Goal: Information Seeking & Learning: Learn about a topic

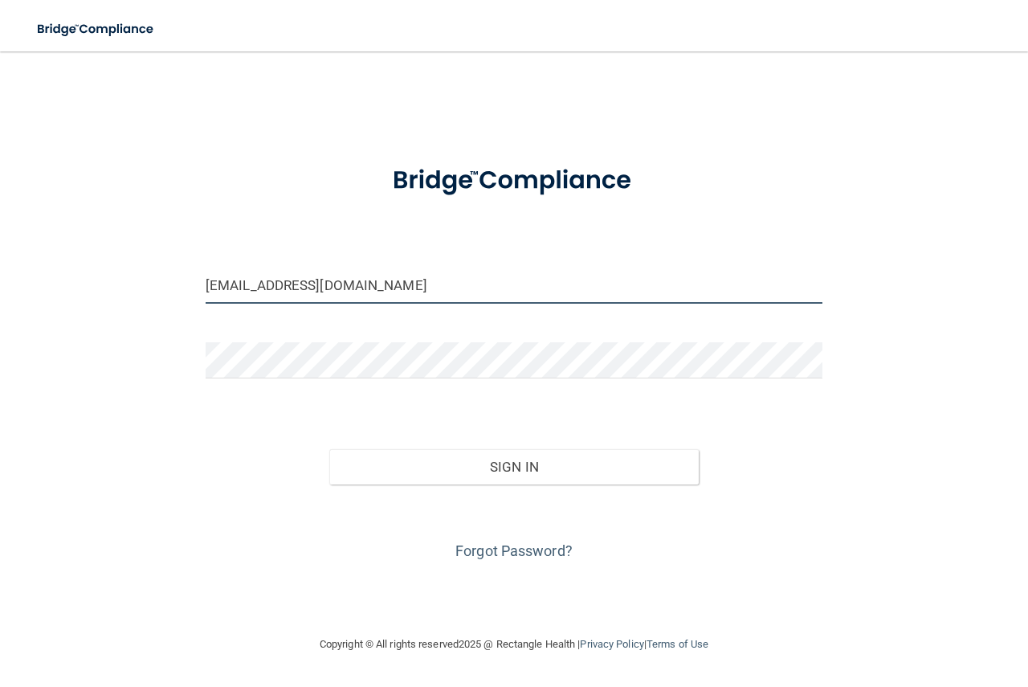
drag, startPoint x: 372, startPoint y: 283, endPoint x: 125, endPoint y: 254, distance: 248.3
click at [125, 254] on div "[EMAIL_ADDRESS][DOMAIN_NAME] Invalid email/password. You don't have permission …" at bounding box center [514, 342] width 964 height 551
type input "[EMAIL_ADDRESS][DOMAIN_NAME]"
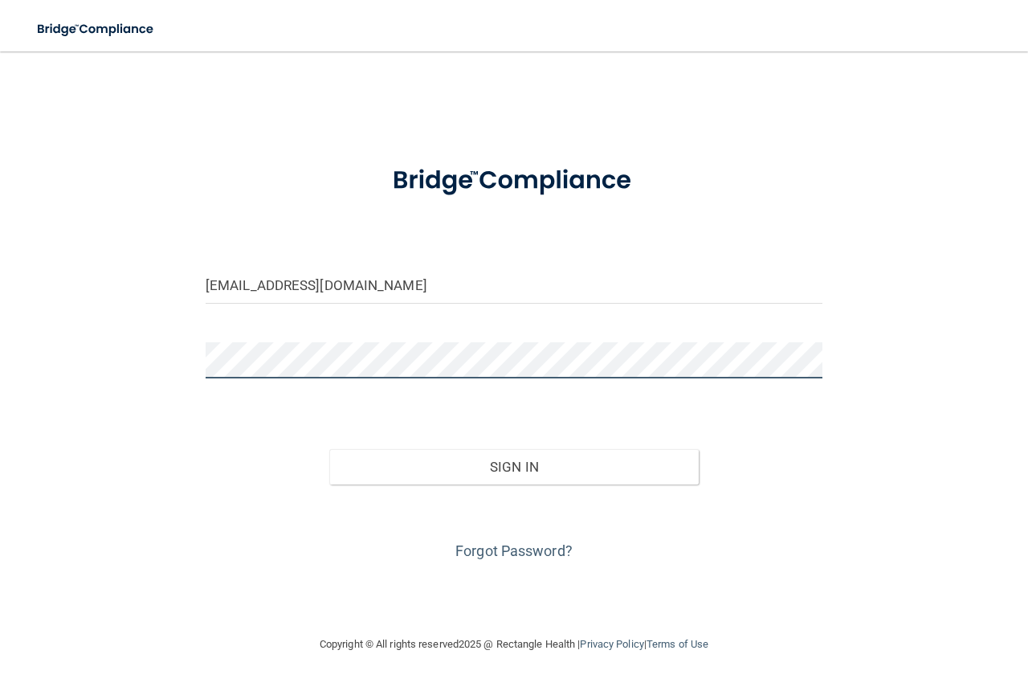
click at [148, 359] on div "[EMAIL_ADDRESS][DOMAIN_NAME] Invalid email/password. You don't have permission …" at bounding box center [514, 342] width 964 height 551
click at [162, 362] on div "[EMAIL_ADDRESS][DOMAIN_NAME] Invalid email/password. You don't have permission …" at bounding box center [514, 342] width 964 height 551
click at [329, 449] on button "Sign In" at bounding box center [514, 466] width 370 height 35
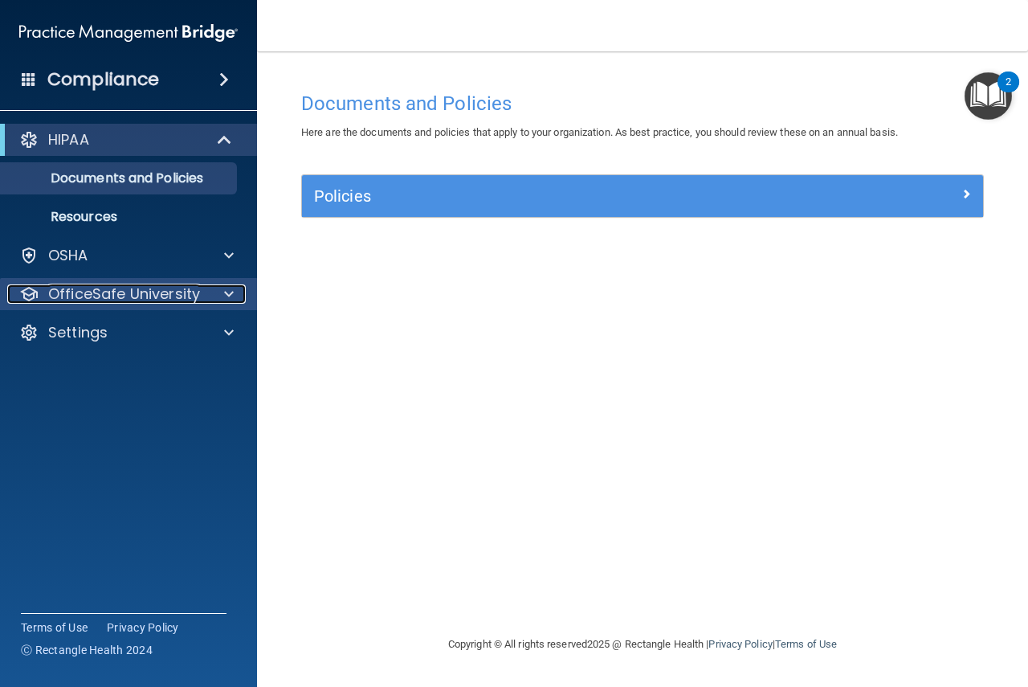
click at [194, 300] on p "OfficeSafe University" at bounding box center [124, 293] width 152 height 19
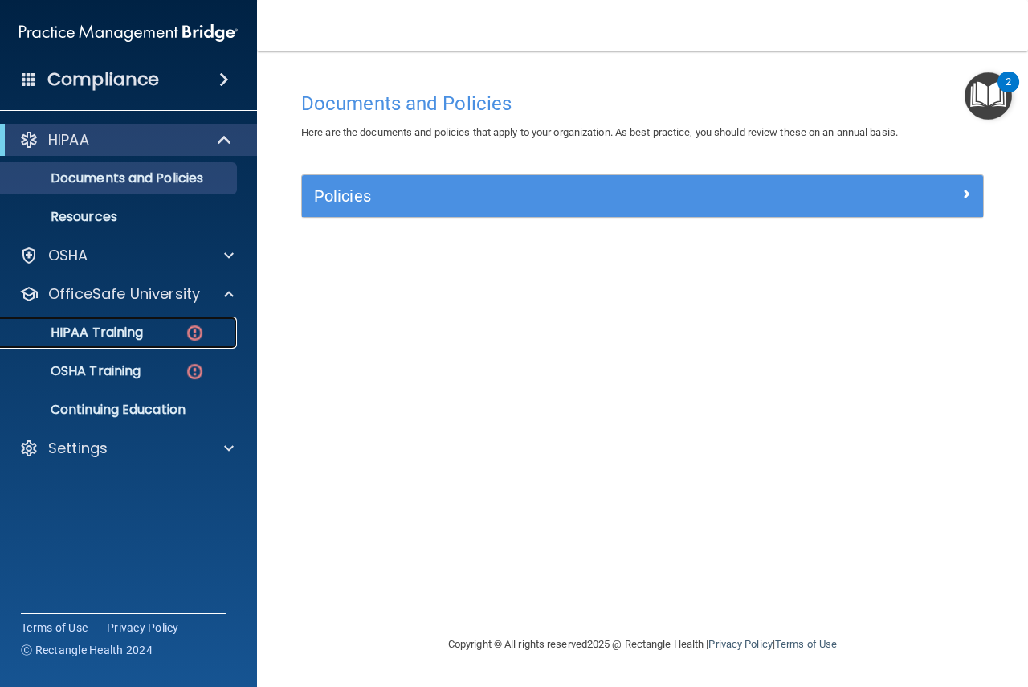
click at [148, 330] on div "HIPAA Training" at bounding box center [119, 333] width 219 height 16
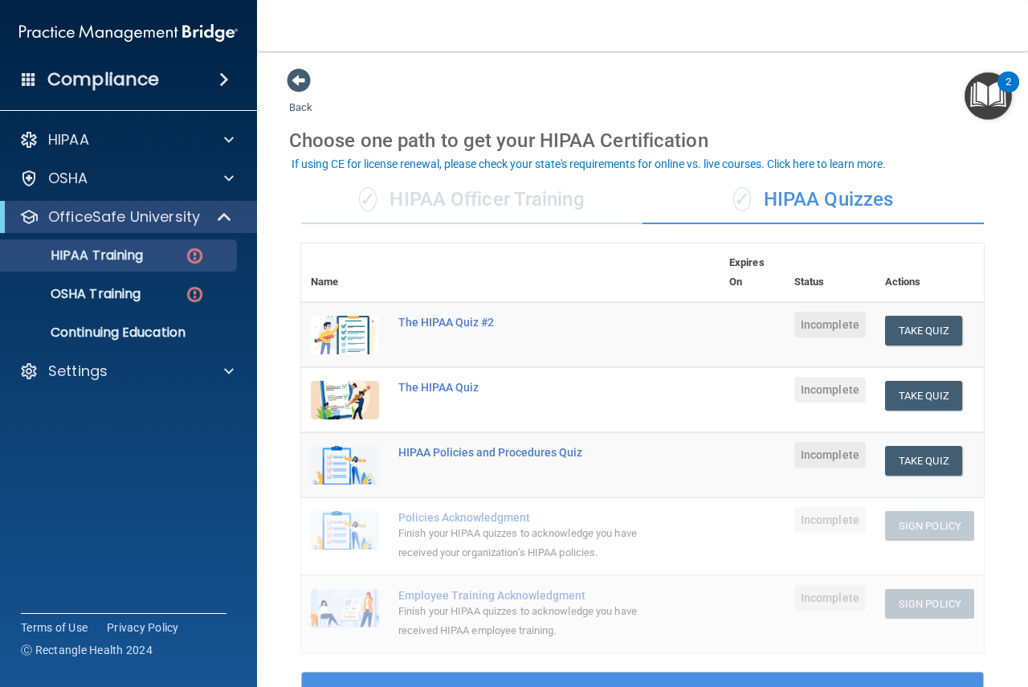
click at [802, 200] on div "✓ HIPAA Quizzes" at bounding box center [813, 200] width 341 height 48
click at [813, 192] on div "✓ HIPAA Quizzes" at bounding box center [813, 200] width 341 height 48
click at [131, 43] on img at bounding box center [128, 33] width 218 height 32
click at [157, 71] on h4 "Compliance" at bounding box center [103, 79] width 112 height 22
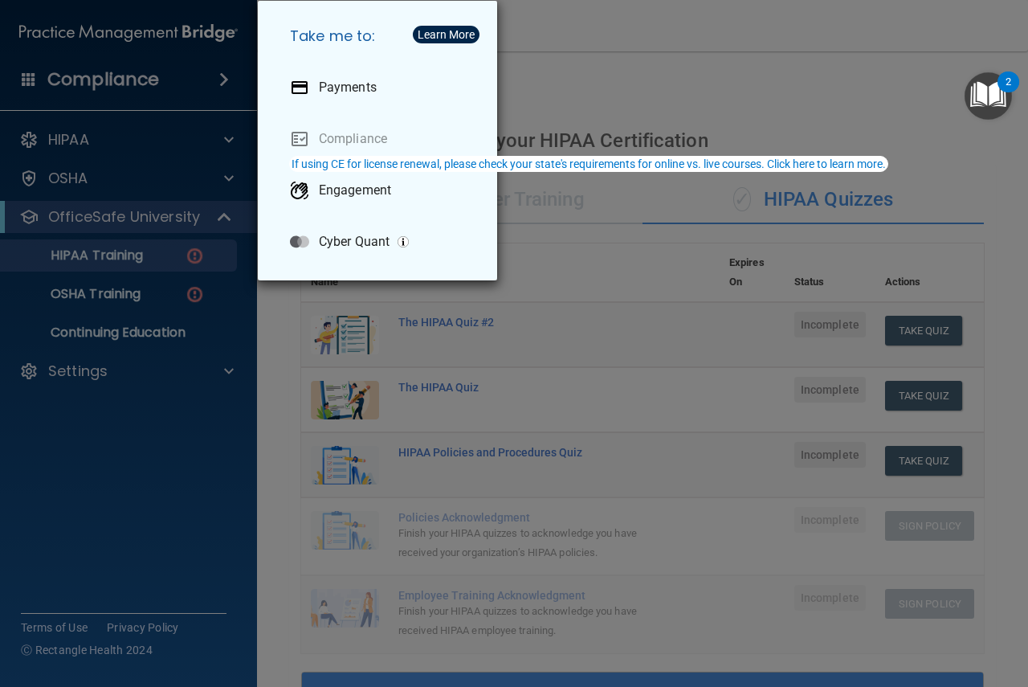
click at [59, 29] on div "Take me to: Payments Compliance Engagement Cyber Quant" at bounding box center [514, 343] width 1028 height 687
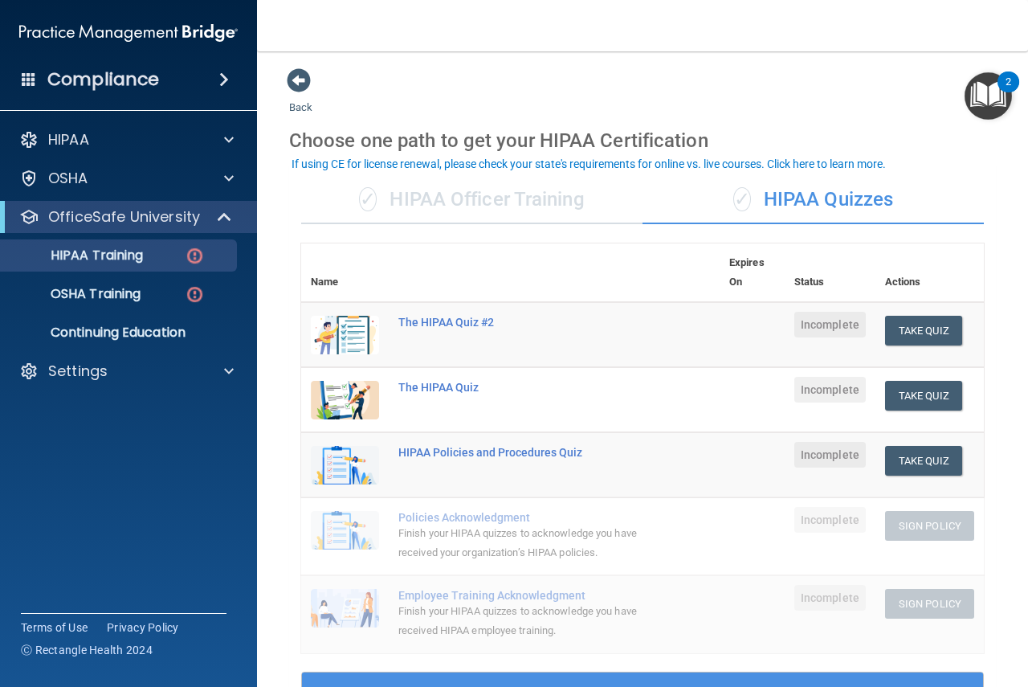
click at [105, 22] on div at bounding box center [514, 343] width 1028 height 687
click at [105, 22] on img at bounding box center [128, 33] width 218 height 32
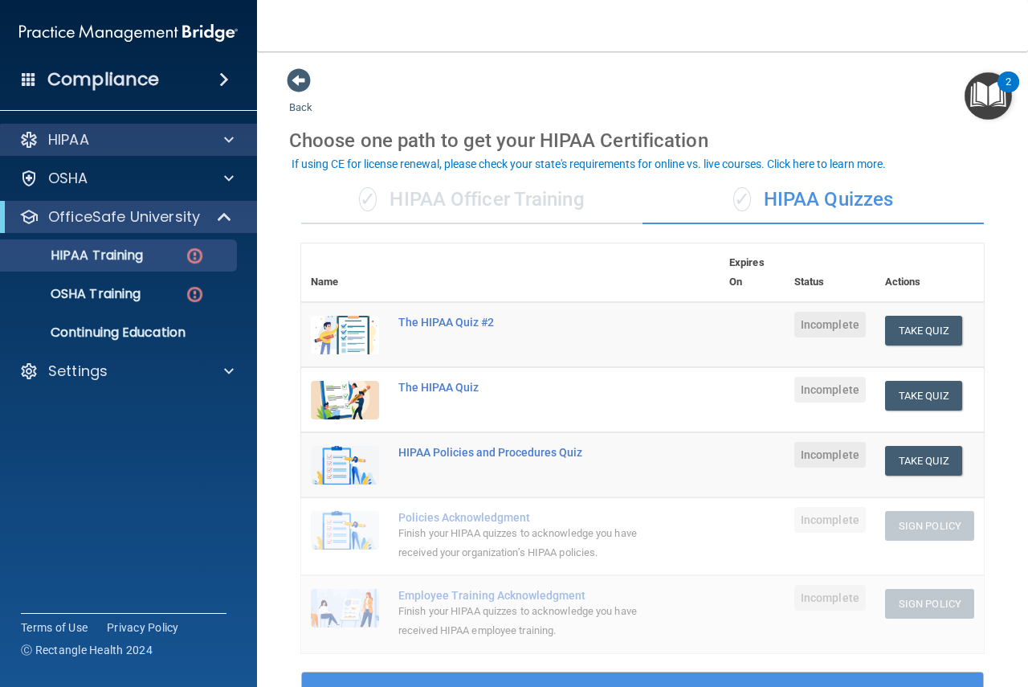
click at [124, 129] on div "HIPAA" at bounding box center [129, 140] width 258 height 32
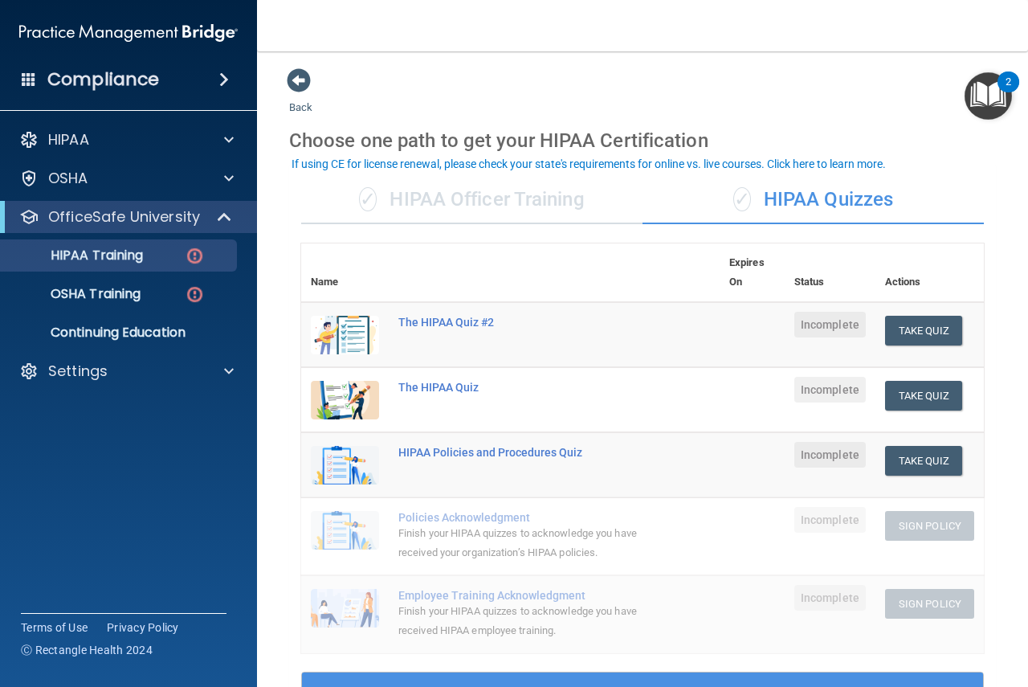
click at [182, 37] on img at bounding box center [128, 33] width 218 height 32
click at [300, 84] on span at bounding box center [299, 80] width 24 height 24
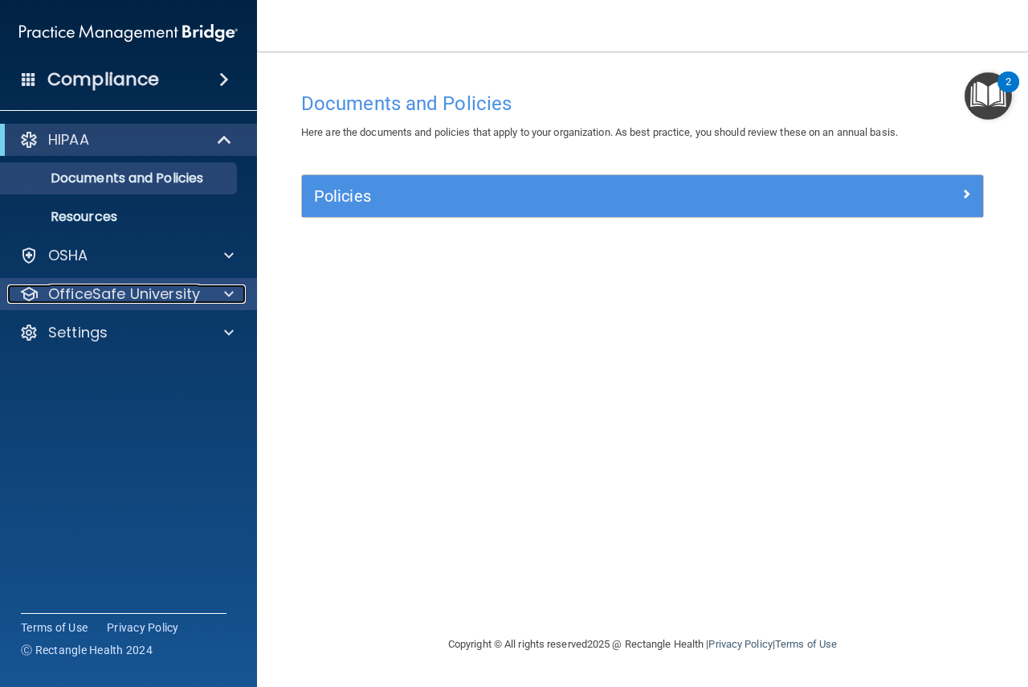
click at [156, 284] on p "OfficeSafe University" at bounding box center [124, 293] width 152 height 19
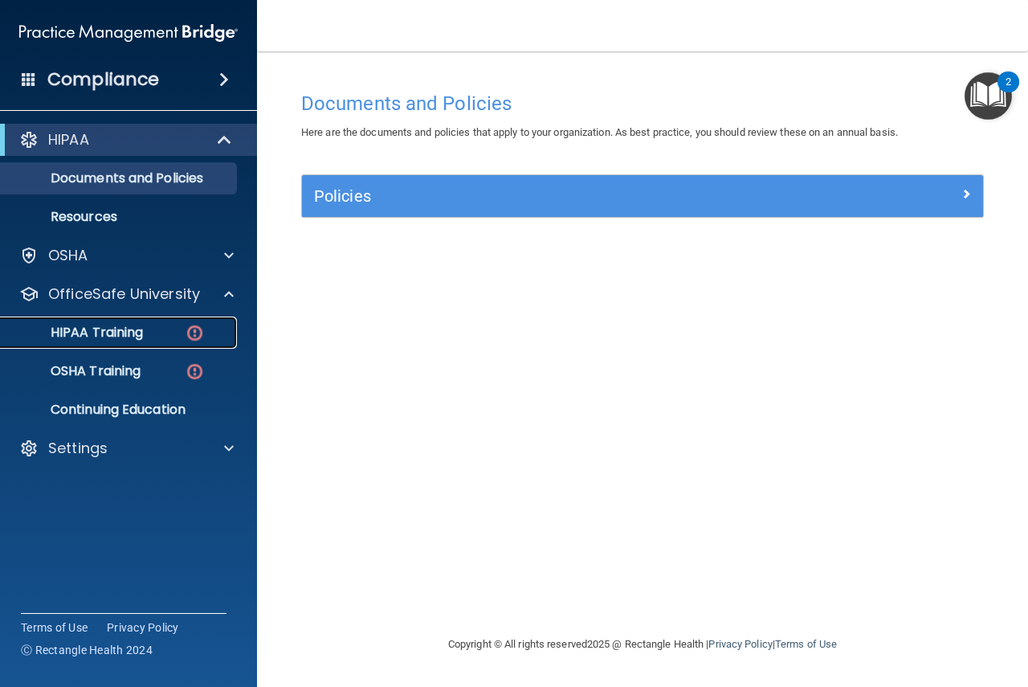
click at [133, 330] on p "HIPAA Training" at bounding box center [76, 333] width 133 height 16
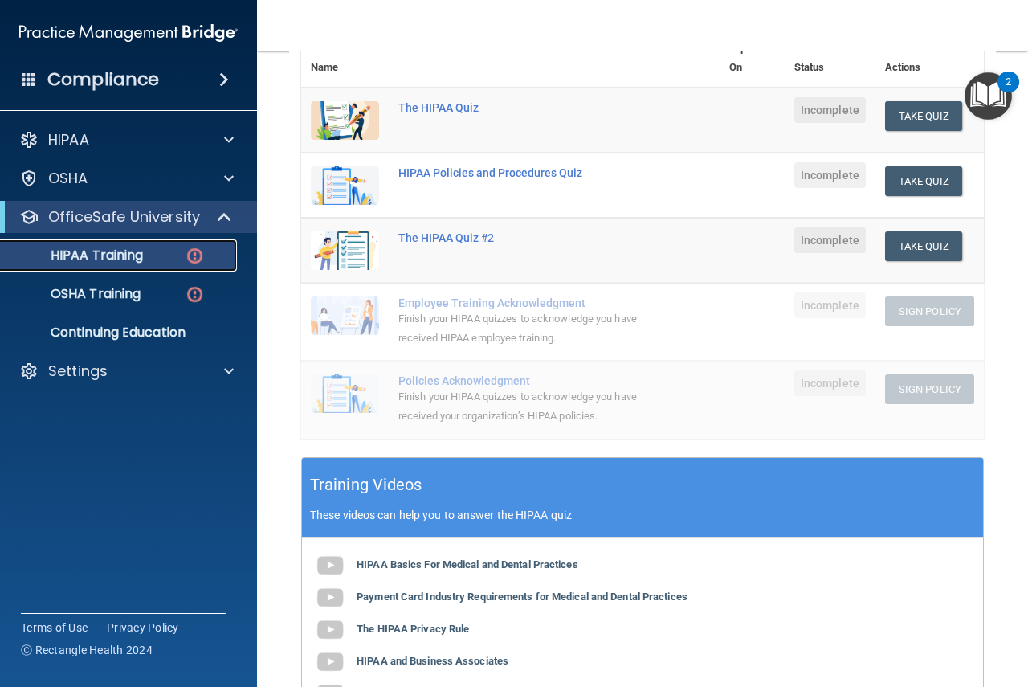
scroll to position [210, 0]
